Goal: Information Seeking & Learning: Check status

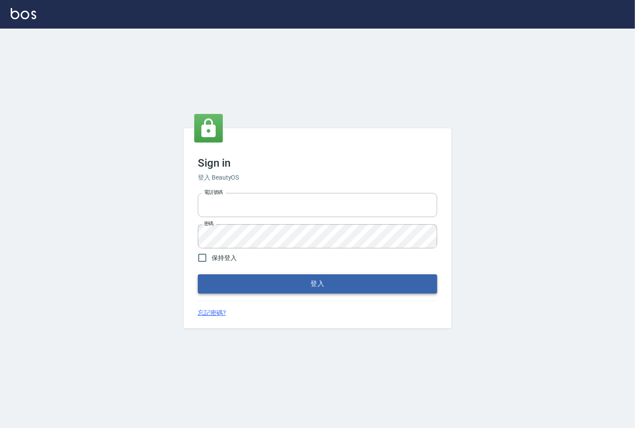
type input "25331148"
click at [353, 283] on button "登入" at bounding box center [317, 283] width 239 height 19
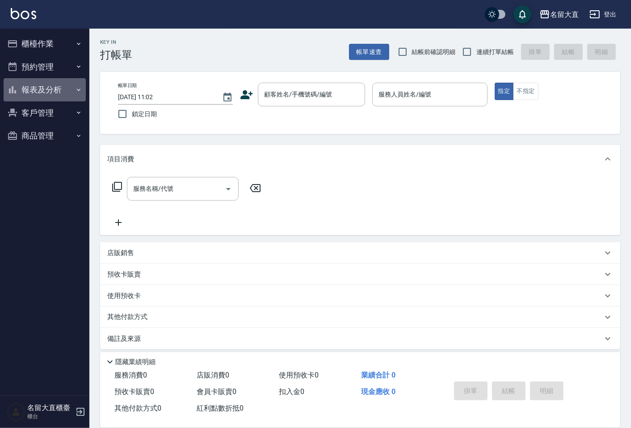
click at [33, 97] on button "報表及分析" at bounding box center [45, 89] width 82 height 23
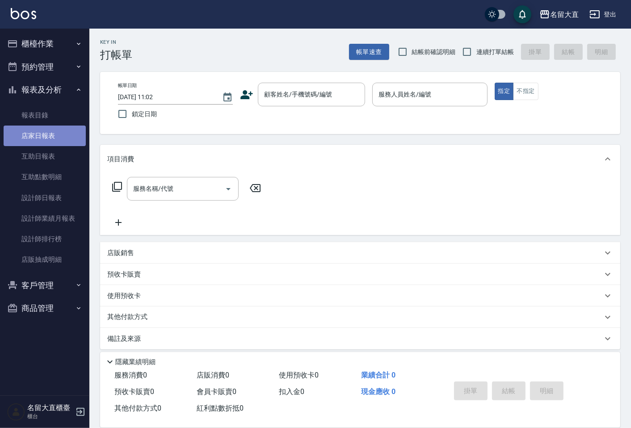
click at [38, 128] on link "店家日報表" at bounding box center [45, 136] width 82 height 21
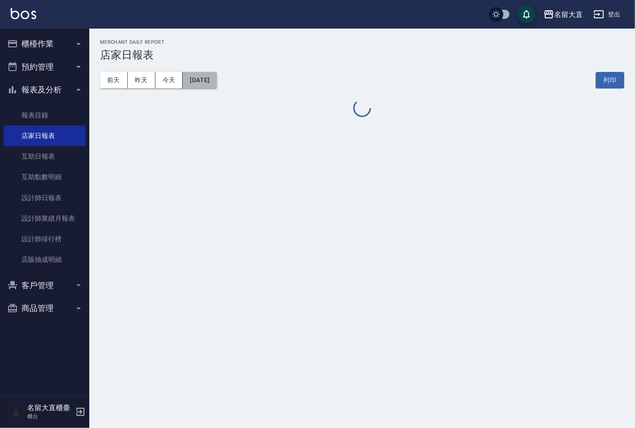
click at [213, 79] on button "[DATE]" at bounding box center [200, 80] width 34 height 17
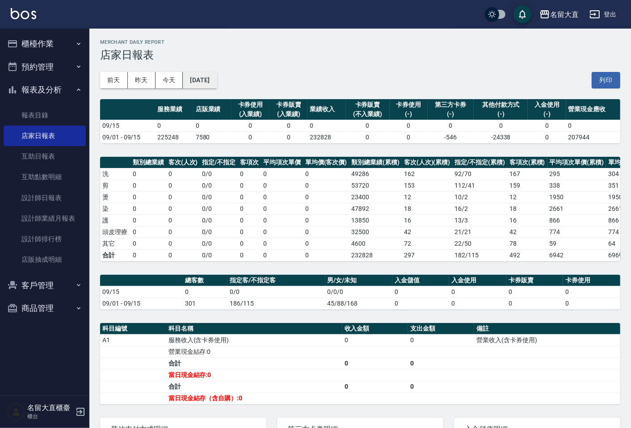
click at [217, 75] on button "[DATE]" at bounding box center [200, 80] width 34 height 17
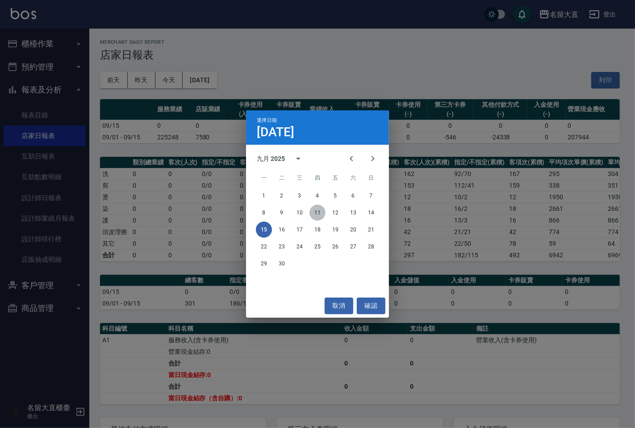
click at [320, 211] on button "11" at bounding box center [318, 213] width 16 height 16
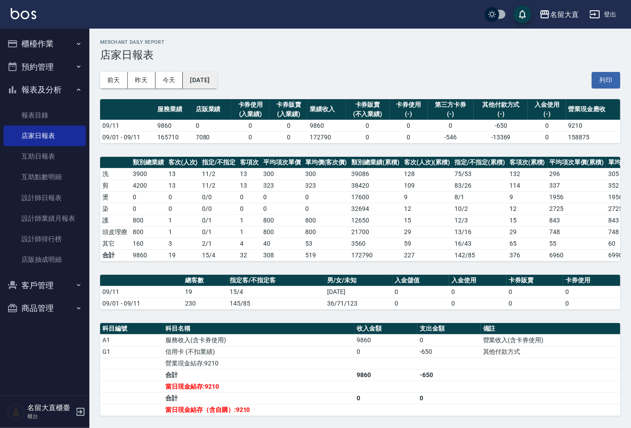
click at [217, 85] on button "[DATE]" at bounding box center [200, 80] width 34 height 17
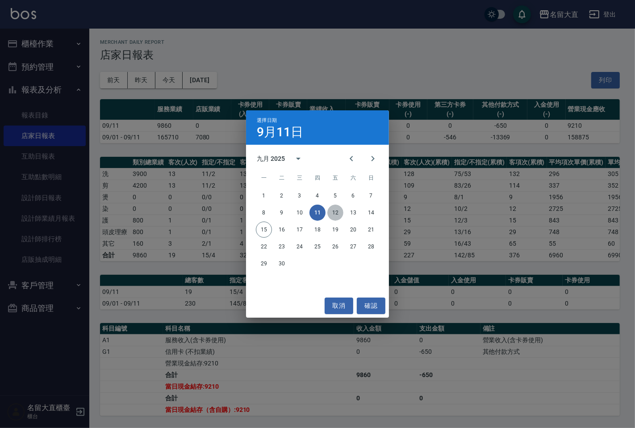
click at [337, 212] on button "12" at bounding box center [335, 213] width 16 height 16
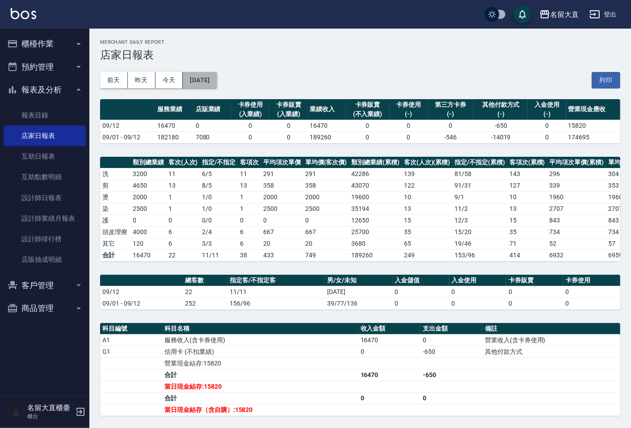
click at [217, 84] on button "[DATE]" at bounding box center [200, 80] width 34 height 17
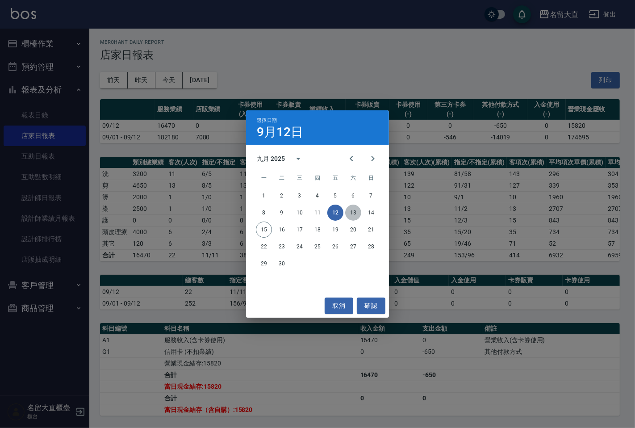
click at [353, 212] on button "13" at bounding box center [353, 213] width 16 height 16
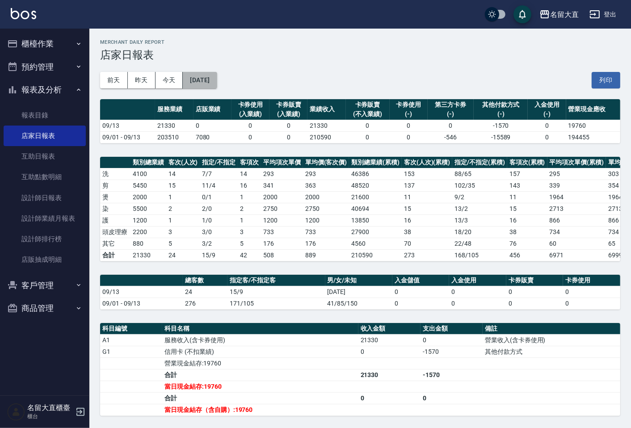
click at [212, 87] on button "[DATE]" at bounding box center [200, 80] width 34 height 17
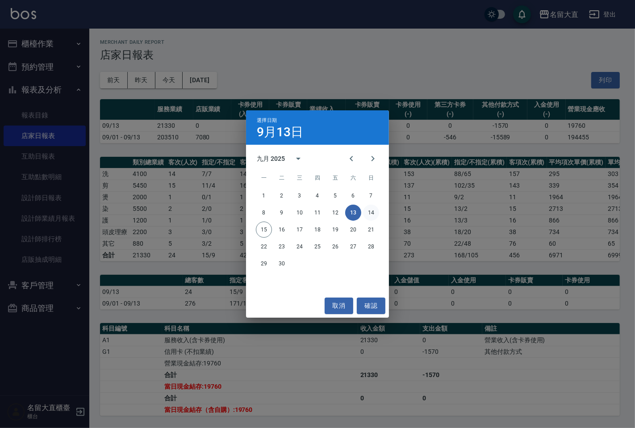
click at [369, 211] on button "14" at bounding box center [371, 213] width 16 height 16
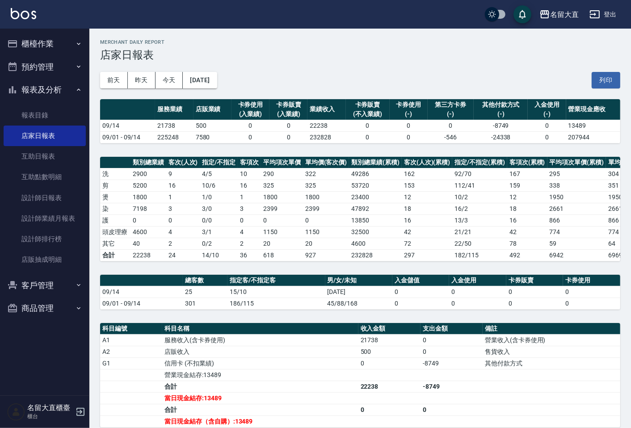
scroll to position [113, 0]
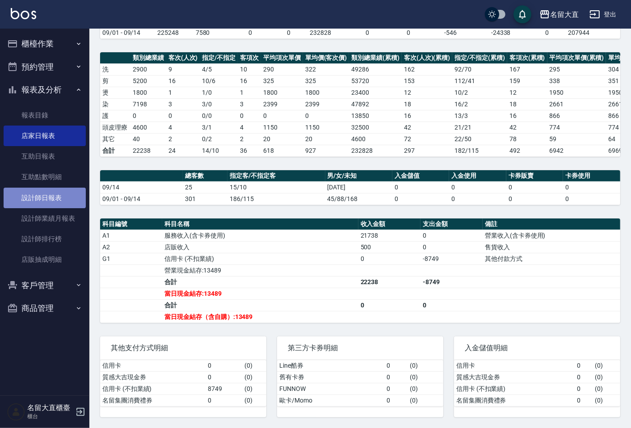
click at [62, 197] on link "設計師日報表" at bounding box center [45, 198] width 82 height 21
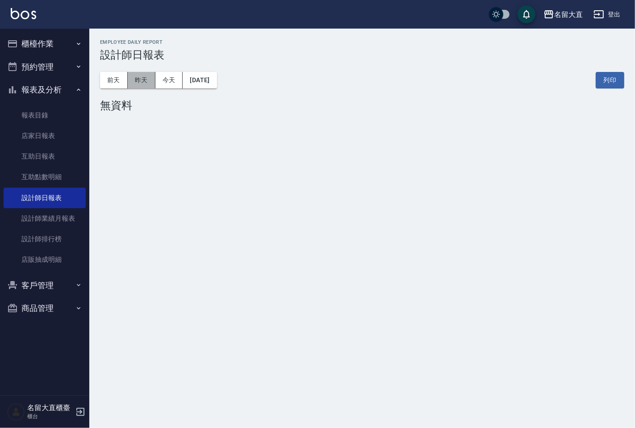
click at [146, 81] on button "昨天" at bounding box center [142, 80] width 28 height 17
